Goal: Information Seeking & Learning: Learn about a topic

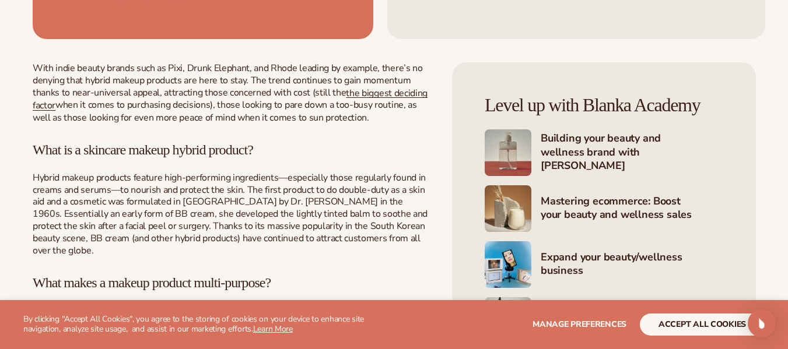
scroll to position [466, 0]
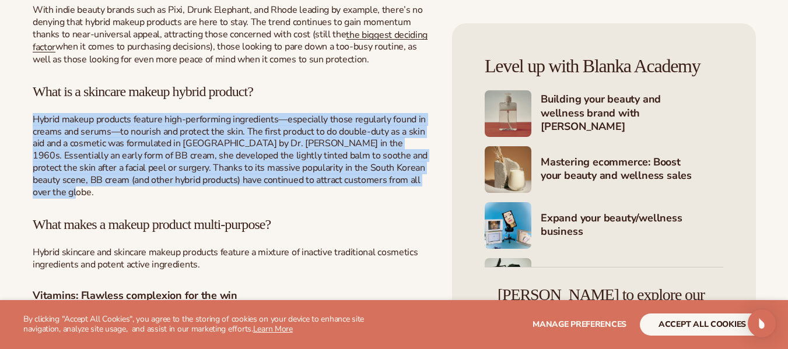
drag, startPoint x: 33, startPoint y: 161, endPoint x: 65, endPoint y: 230, distance: 75.7
click at [65, 199] on p "Hybrid makeup products feature high-performing ingredients—especially those reg…" at bounding box center [231, 156] width 396 height 85
copy span "Hybrid makeup products feature high-performing ingredients—especially those reg…"
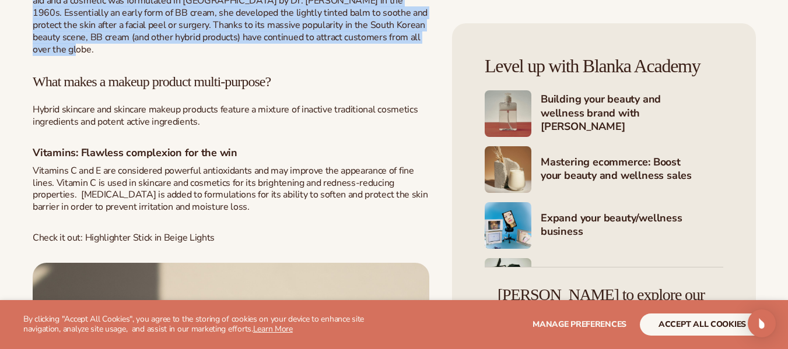
scroll to position [641, 0]
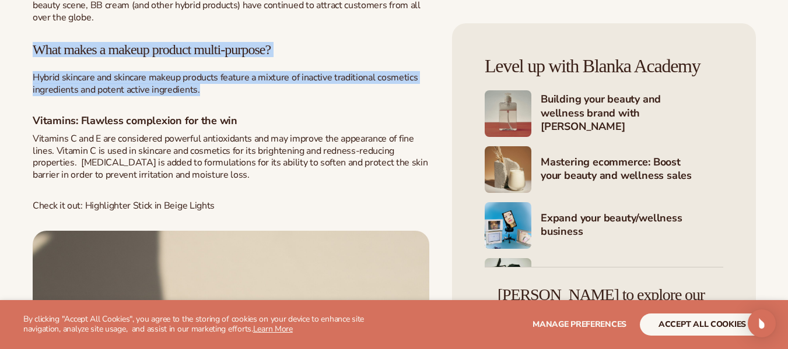
drag, startPoint x: 34, startPoint y: 92, endPoint x: 220, endPoint y: 129, distance: 189.1
copy div "What makes a makeup product multi-purpose? Hybrid skincare and skincare makeup …"
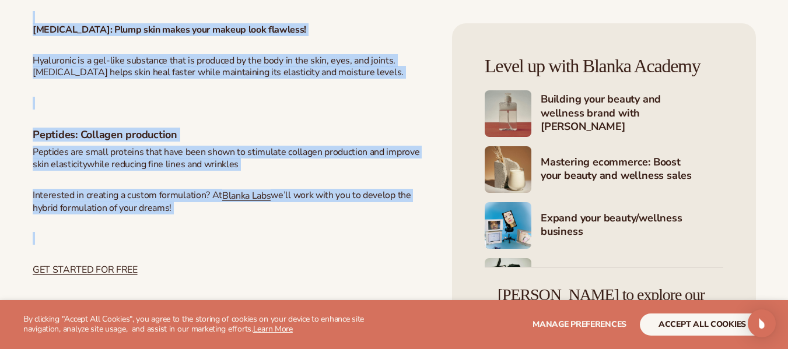
scroll to position [2099, 0]
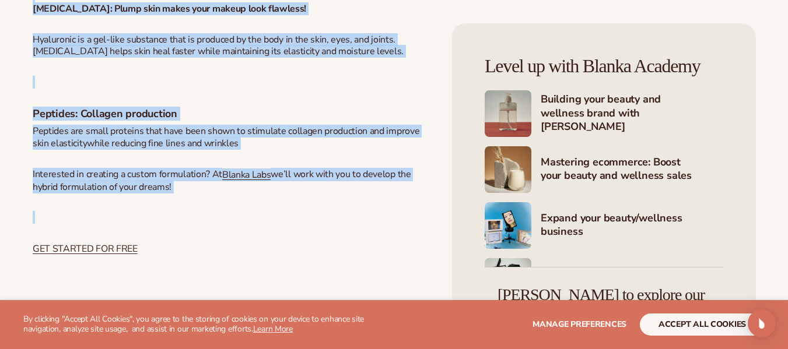
drag, startPoint x: 35, startPoint y: 198, endPoint x: 249, endPoint y: 188, distance: 214.2
copy div "Ceramides: Reduce redness while wearing makeup Often added to products that are…"
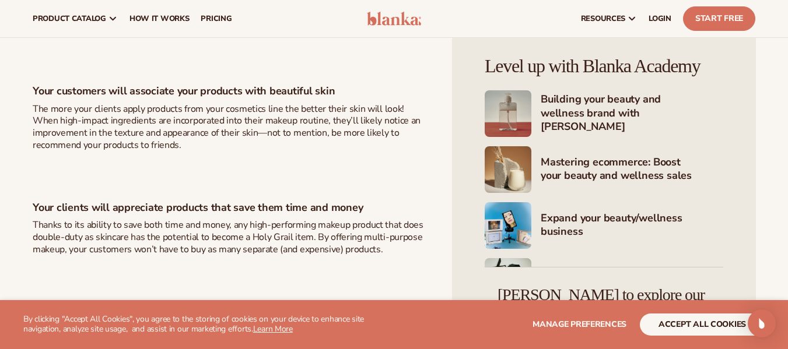
scroll to position [2449, 0]
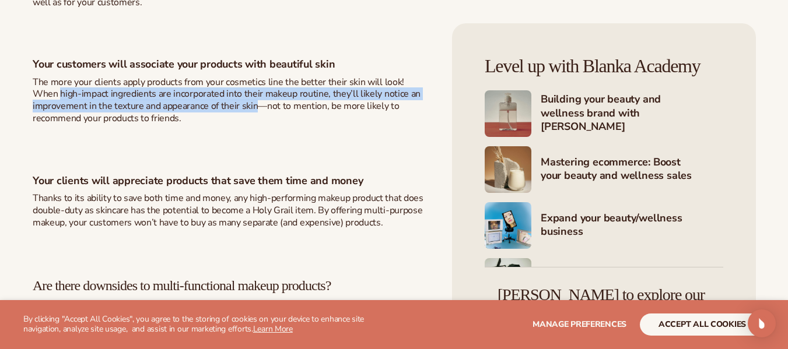
drag, startPoint x: 33, startPoint y: 149, endPoint x: 255, endPoint y: 164, distance: 222.1
click at [255, 125] on span "The more your clients apply products from your cosmetics line the better their …" at bounding box center [227, 100] width 388 height 49
copy span "high-impact ingredients are incorporated into their makeup routine, they’ll lik…"
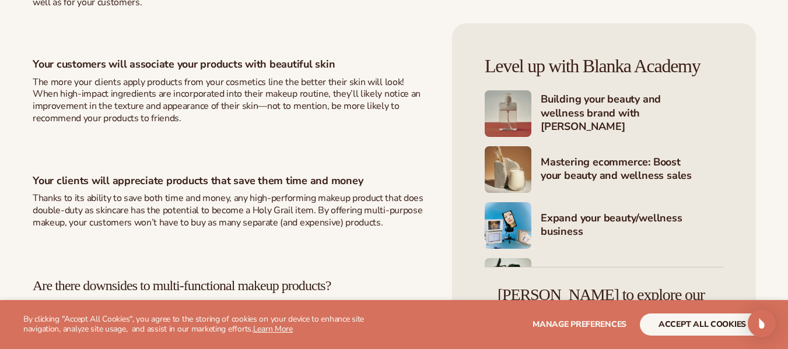
click at [134, 156] on p at bounding box center [231, 149] width 396 height 12
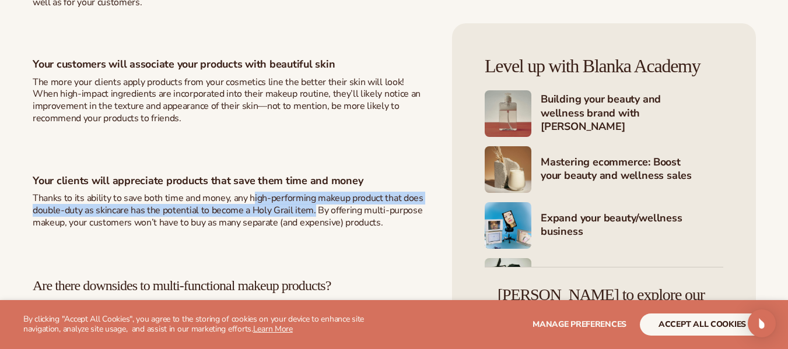
drag, startPoint x: 254, startPoint y: 251, endPoint x: 313, endPoint y: 269, distance: 61.6
click at [313, 229] on span "Thanks to its ability to save both time and money, any high-performing makeup p…" at bounding box center [228, 210] width 391 height 37
copy span "igh-performing makeup product that does double-duty as skincare has the potenti…"
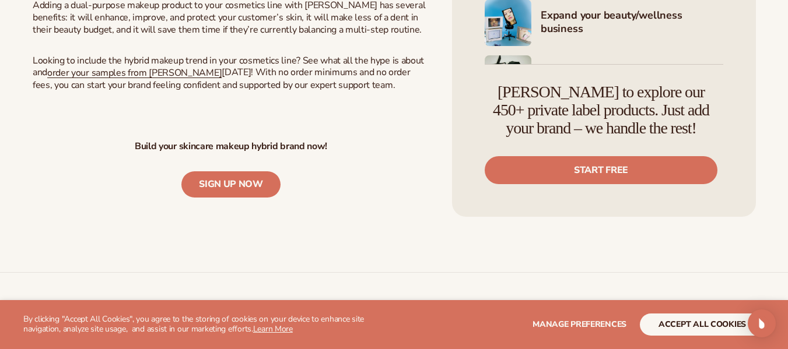
scroll to position [3090, 0]
